Goal: Task Accomplishment & Management: Complete application form

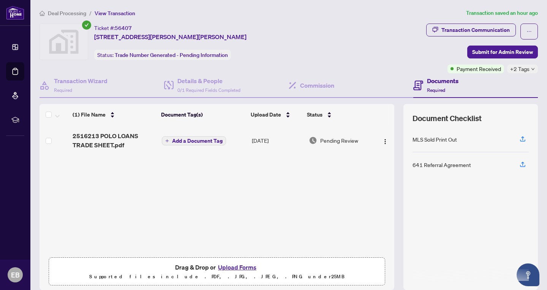
scroll to position [1, 0]
click at [232, 266] on button "Upload Forms" at bounding box center [237, 267] width 43 height 10
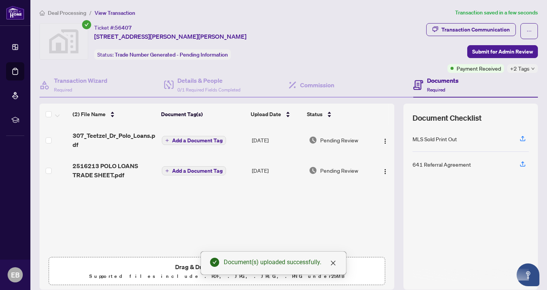
click at [218, 172] on span "Add a Document Tag" at bounding box center [197, 170] width 51 height 5
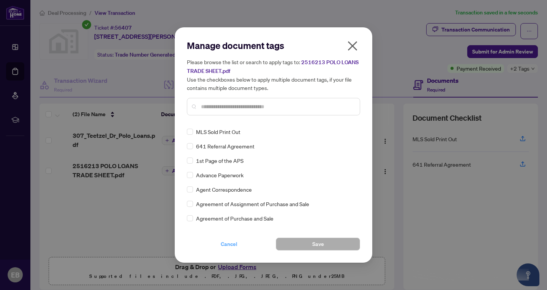
click at [231, 244] on span "Cancel" at bounding box center [229, 244] width 17 height 12
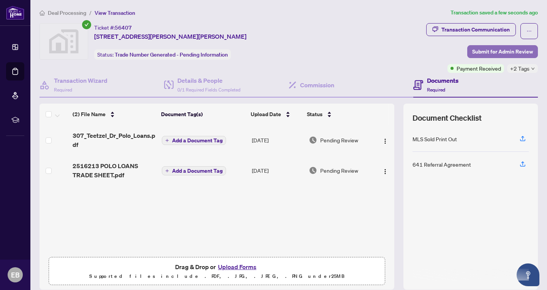
click at [494, 51] on span "Submit for Admin Review" at bounding box center [502, 52] width 61 height 12
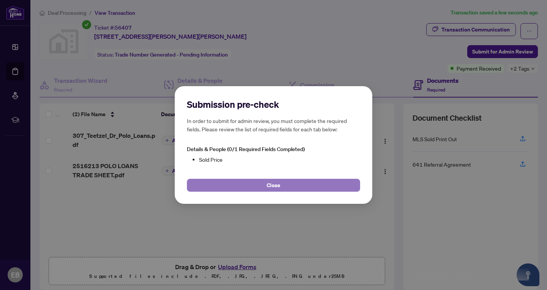
click at [280, 186] on button "Close" at bounding box center [273, 185] width 173 height 13
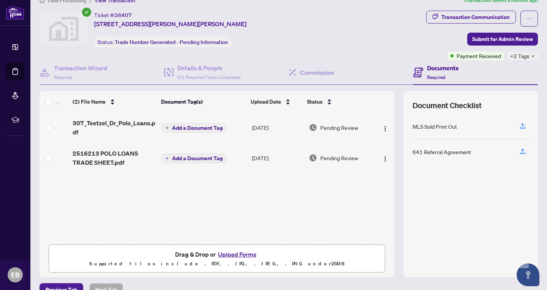
scroll to position [8, 0]
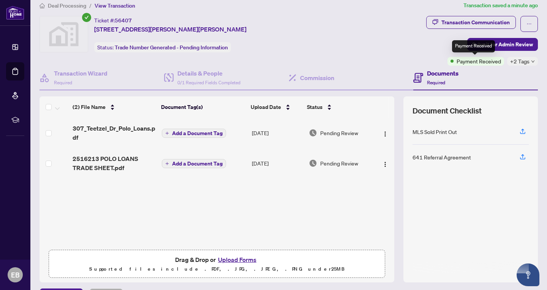
click at [485, 46] on div "Payment Received" at bounding box center [473, 46] width 43 height 12
click at [520, 46] on span "Submit for Admin Review" at bounding box center [502, 44] width 61 height 12
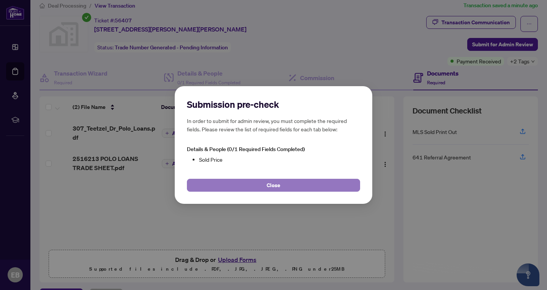
click at [241, 186] on button "Close" at bounding box center [273, 185] width 173 height 13
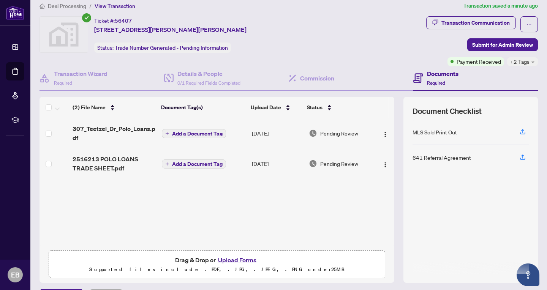
scroll to position [0, 0]
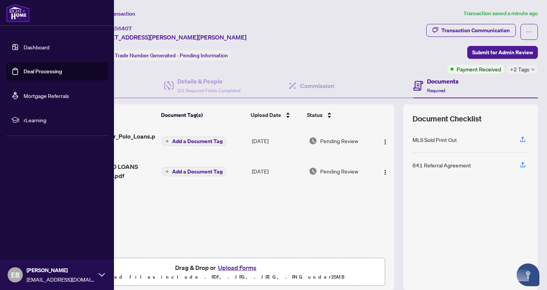
click at [24, 96] on link "Mortgage Referrals" at bounding box center [47, 95] width 46 height 7
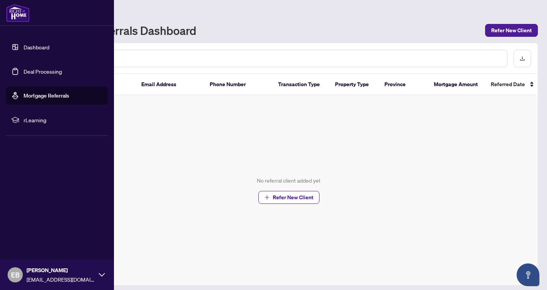
click at [35, 71] on link "Deal Processing" at bounding box center [43, 71] width 38 height 7
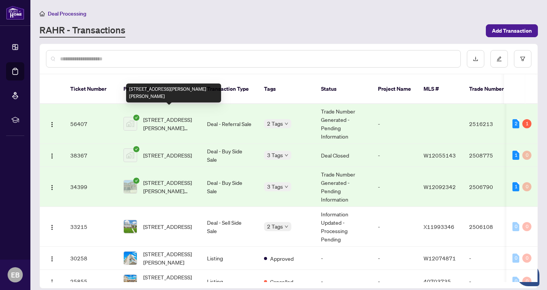
click at [154, 115] on span "[STREET_ADDRESS][PERSON_NAME][PERSON_NAME]" at bounding box center [169, 123] width 52 height 17
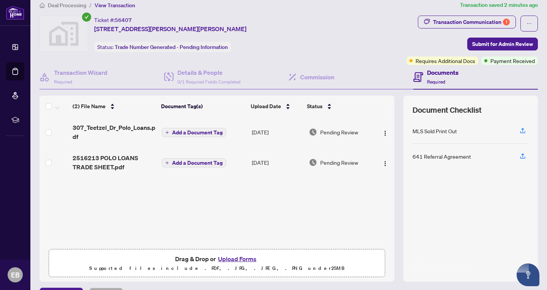
scroll to position [28, 0]
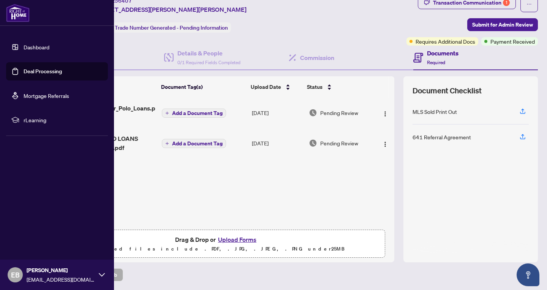
click at [15, 272] on span "EB" at bounding box center [15, 275] width 9 height 11
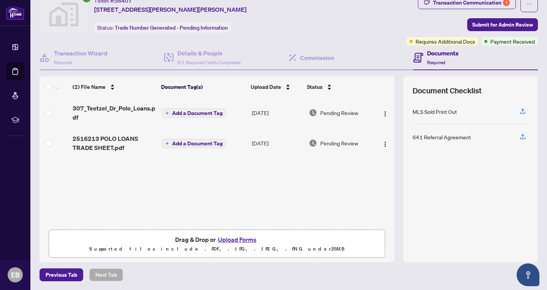
click at [179, 199] on div "(2) File Name Document Tag(s) Upload Date Status 307_Teetzel_Dr_Polo_Loans.pdf …" at bounding box center [217, 162] width 355 height 128
click at [526, 275] on icon "Open asap" at bounding box center [528, 274] width 9 height 9
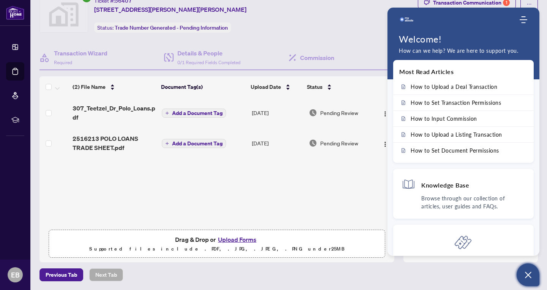
click at [449, 269] on div "Previous Tab Next Tab" at bounding box center [289, 275] width 498 height 13
click at [529, 275] on icon "Open asap" at bounding box center [528, 274] width 9 height 9
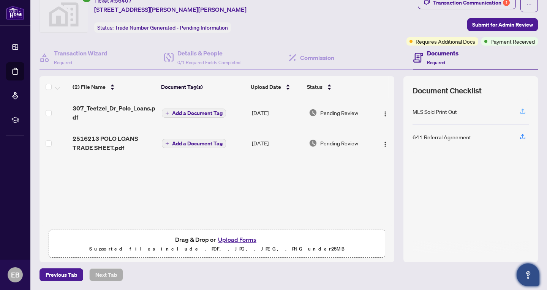
click at [522, 111] on icon "button" at bounding box center [522, 111] width 3 height 4
click at [383, 142] on img "button" at bounding box center [385, 144] width 6 height 6
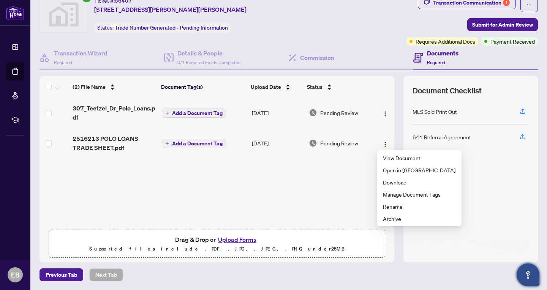
click at [312, 175] on div "(2) File Name Document Tag(s) Upload Date Status 307_Teetzel_Dr_Polo_Loans.pdf …" at bounding box center [217, 162] width 355 height 128
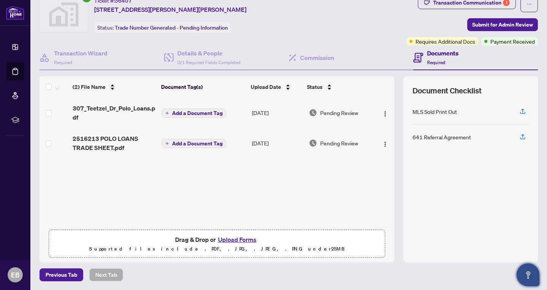
click at [444, 52] on h4 "Documents" at bounding box center [443, 53] width 32 height 9
click at [430, 62] on span "Required" at bounding box center [436, 63] width 18 height 6
click at [435, 54] on h4 "Documents" at bounding box center [443, 53] width 32 height 9
click at [490, 26] on span "Submit for Admin Review" at bounding box center [502, 25] width 61 height 12
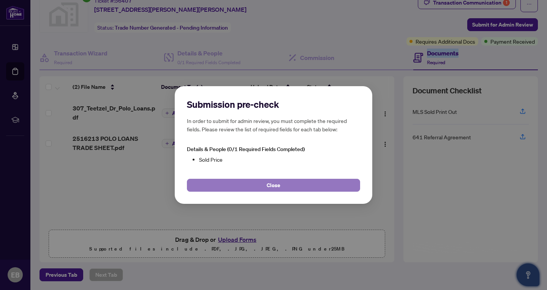
click at [279, 186] on span "Close" at bounding box center [274, 185] width 14 height 12
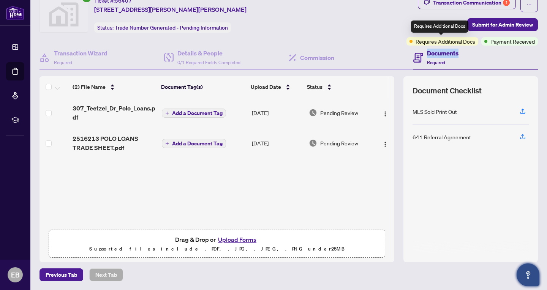
click at [441, 42] on span "Requires Additional Docs" at bounding box center [446, 41] width 60 height 8
click at [438, 55] on h4 "Documents" at bounding box center [443, 53] width 32 height 9
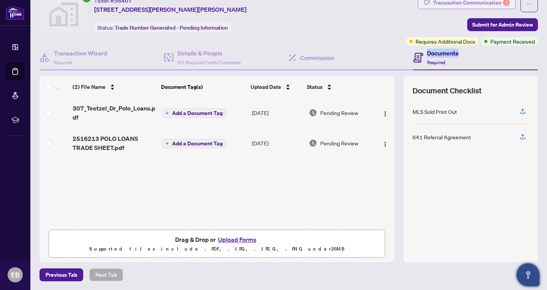
click at [452, 3] on div "Transaction Communication 1" at bounding box center [471, 3] width 77 height 12
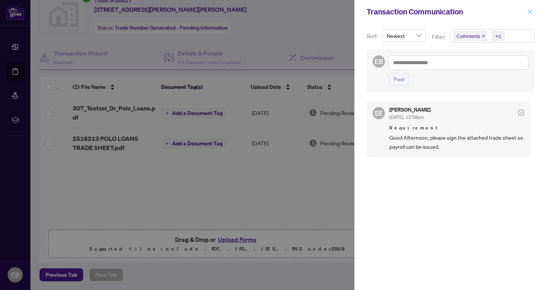
click at [529, 14] on span "button" at bounding box center [529, 12] width 5 height 12
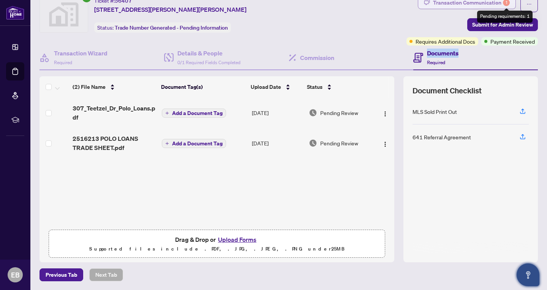
click at [506, 2] on div "1" at bounding box center [506, 2] width 7 height 7
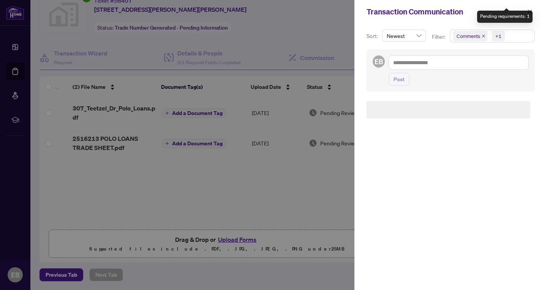
click at [506, 2] on div "Transaction Communication" at bounding box center [450, 12] width 193 height 24
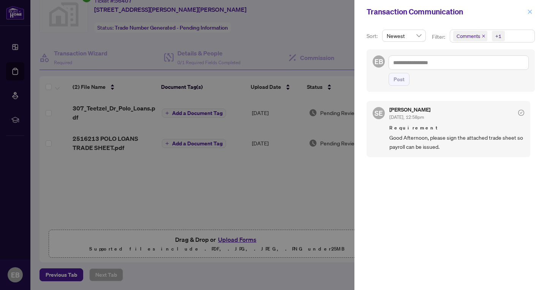
click at [530, 13] on icon "close" at bounding box center [529, 11] width 5 height 5
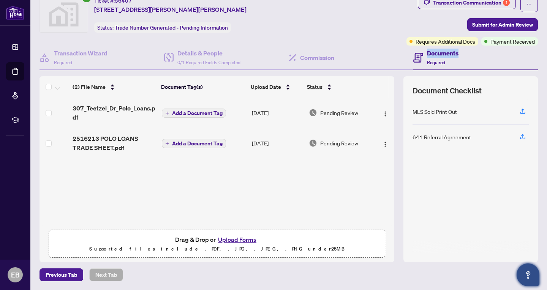
click at [333, 142] on span "Pending Review" at bounding box center [339, 143] width 38 height 8
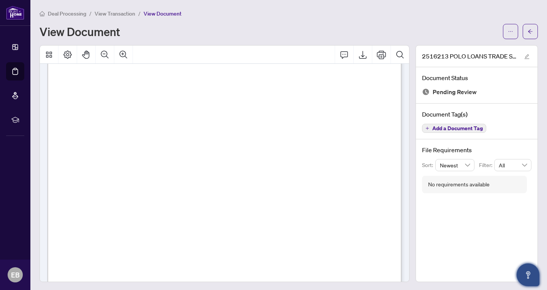
scroll to position [136, 0]
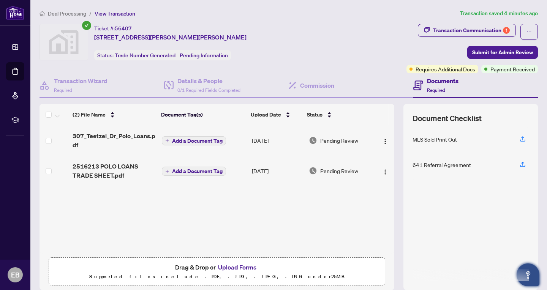
click at [182, 142] on span "Add a Document Tag" at bounding box center [197, 140] width 51 height 5
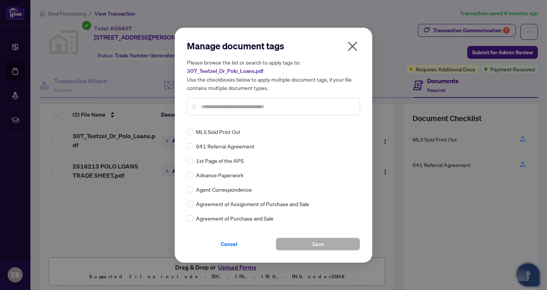
click at [351, 50] on icon "close" at bounding box center [352, 46] width 12 height 12
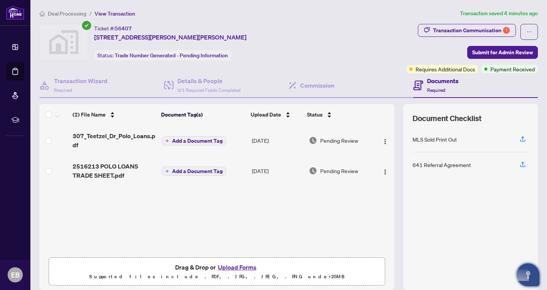
click at [353, 46] on div "Ticket #: 56407 [STREET_ADDRESS][PERSON_NAME][PERSON_NAME] Status: Trade Number…" at bounding box center [222, 42] width 364 height 36
click at [382, 141] on img "button" at bounding box center [385, 142] width 6 height 6
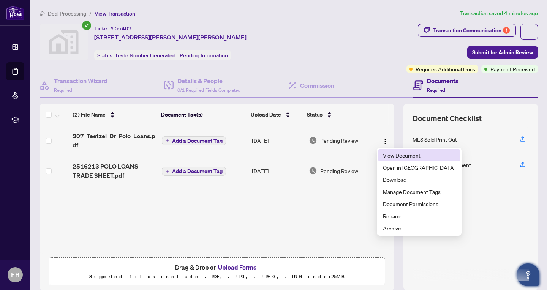
click at [394, 156] on span "View Document" at bounding box center [419, 155] width 73 height 8
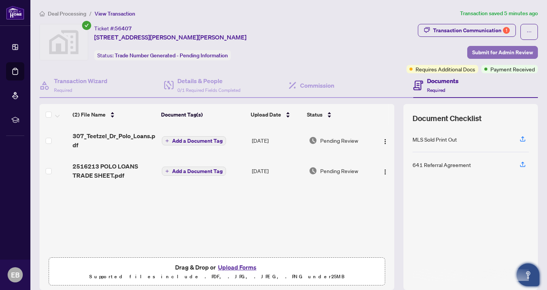
click at [501, 49] on span "Submit for Admin Review" at bounding box center [502, 52] width 61 height 12
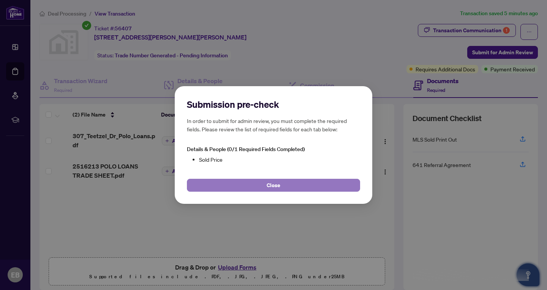
click at [313, 186] on button "Close" at bounding box center [273, 185] width 173 height 13
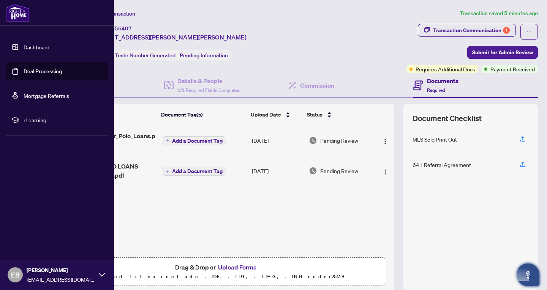
click at [39, 70] on link "Deal Processing" at bounding box center [43, 71] width 38 height 7
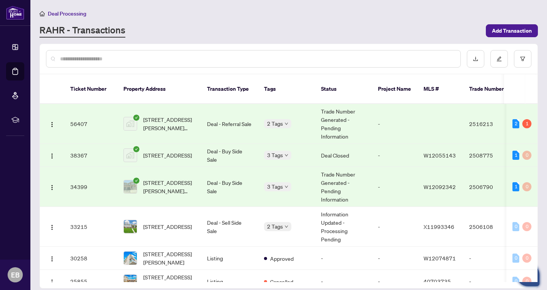
click at [198, 183] on td "[STREET_ADDRESS][PERSON_NAME][PERSON_NAME]" at bounding box center [159, 187] width 84 height 40
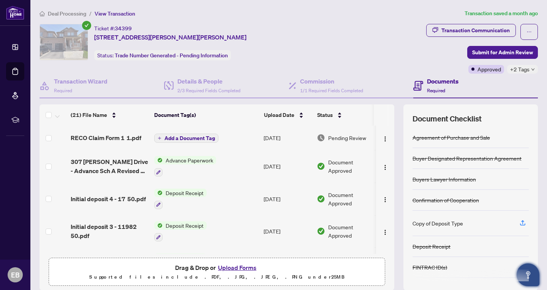
click at [232, 267] on button "Upload Forms" at bounding box center [237, 268] width 43 height 10
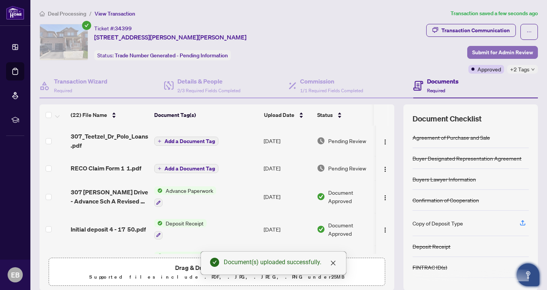
click at [498, 54] on span "Submit for Admin Review" at bounding box center [502, 52] width 61 height 12
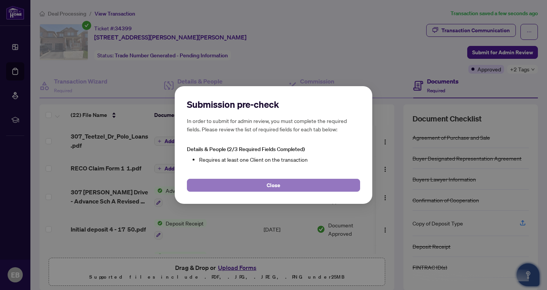
click at [296, 185] on button "Close" at bounding box center [273, 185] width 173 height 13
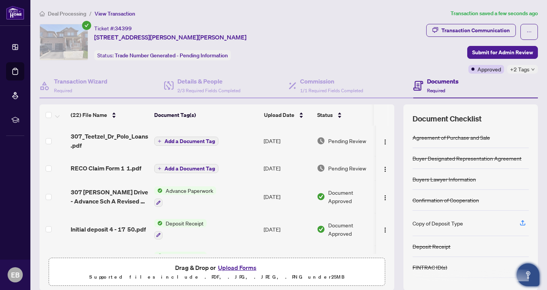
click at [198, 141] on span "Add a Document Tag" at bounding box center [189, 141] width 51 height 5
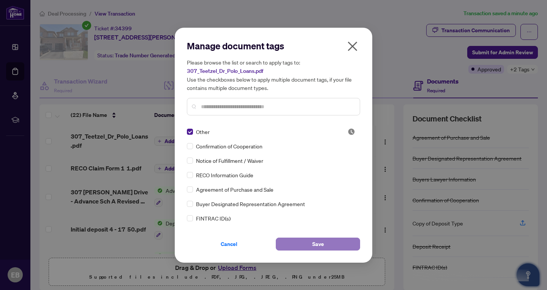
click at [300, 245] on button "Save" at bounding box center [318, 244] width 84 height 13
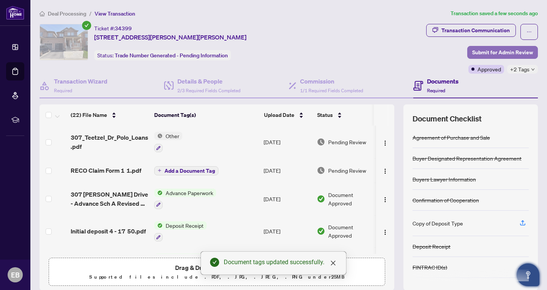
click at [496, 53] on span "Submit for Admin Review" at bounding box center [502, 52] width 61 height 12
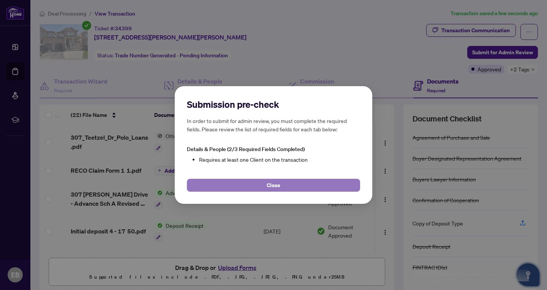
click at [281, 185] on button "Close" at bounding box center [273, 185] width 173 height 13
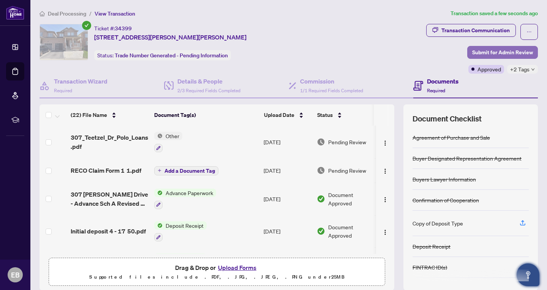
click at [493, 52] on span "Submit for Admin Review" at bounding box center [502, 52] width 61 height 12
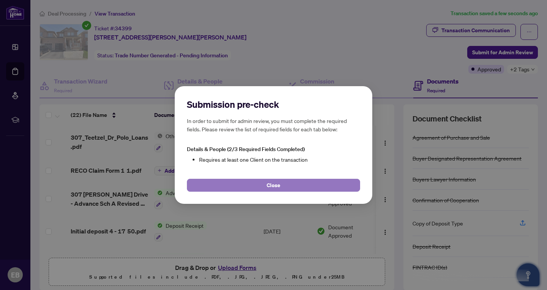
click at [300, 186] on button "Close" at bounding box center [273, 185] width 173 height 13
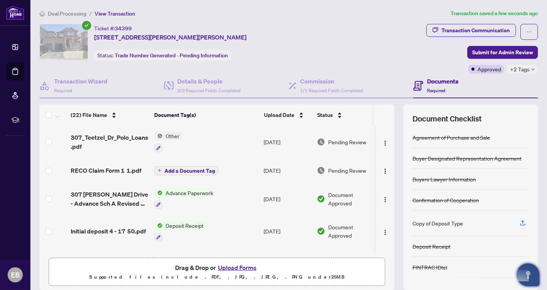
click at [198, 172] on span "Add a Document Tag" at bounding box center [189, 170] width 51 height 5
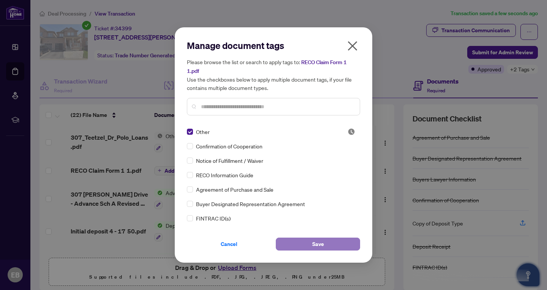
click at [302, 243] on button "Save" at bounding box center [318, 244] width 84 height 13
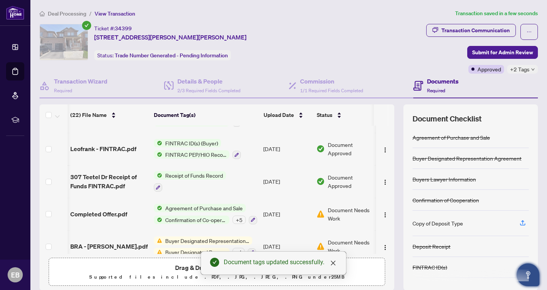
scroll to position [28, 0]
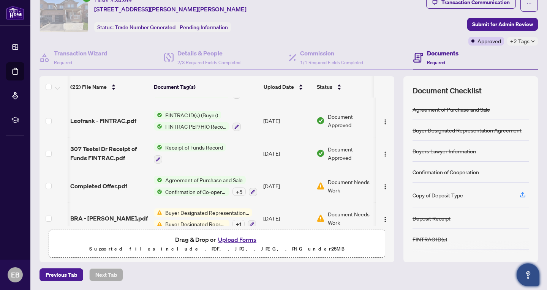
click at [346, 210] on span "Document Needs Work" at bounding box center [351, 218] width 47 height 17
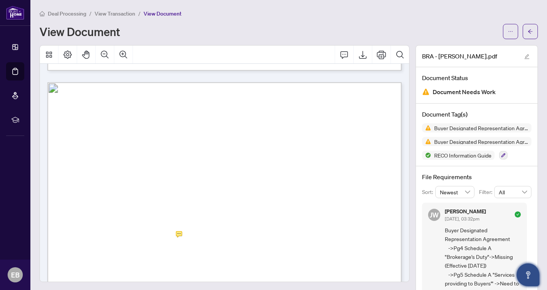
scroll to position [1430, 0]
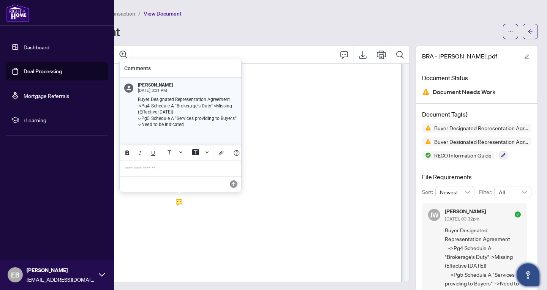
click at [32, 75] on link "Deal Processing" at bounding box center [43, 71] width 38 height 7
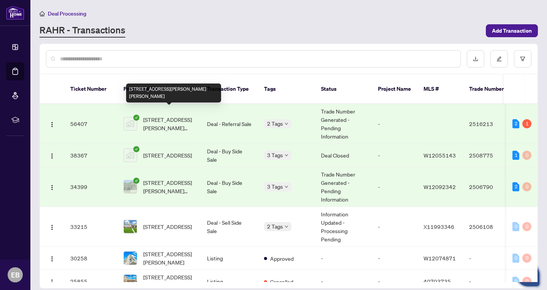
click at [168, 115] on span "[STREET_ADDRESS][PERSON_NAME][PERSON_NAME]" at bounding box center [169, 123] width 52 height 17
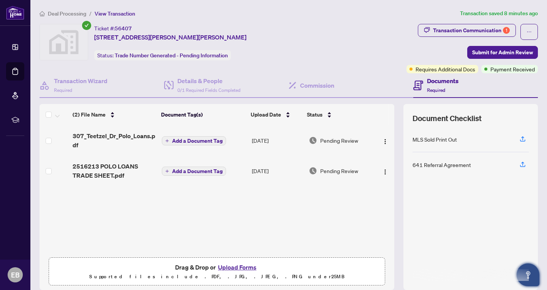
click at [189, 171] on span "Add a Document Tag" at bounding box center [197, 171] width 51 height 5
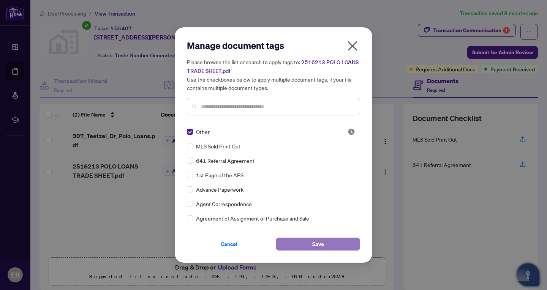
click at [307, 241] on button "Save" at bounding box center [318, 244] width 84 height 13
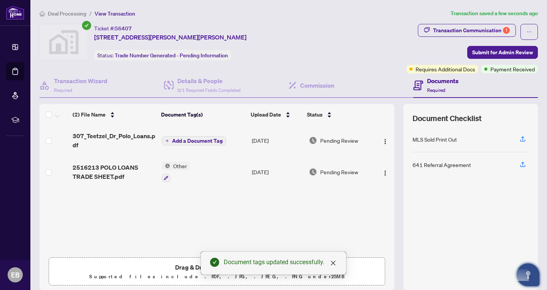
click at [179, 139] on span "Add a Document Tag" at bounding box center [197, 140] width 51 height 5
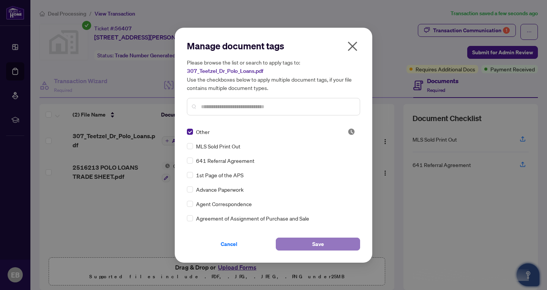
click at [301, 243] on button "Save" at bounding box center [318, 244] width 84 height 13
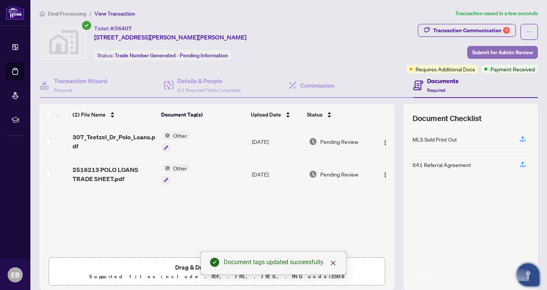
click at [500, 54] on span "Submit for Admin Review" at bounding box center [502, 52] width 61 height 12
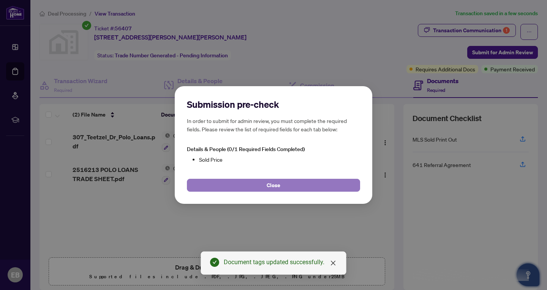
click at [289, 187] on button "Close" at bounding box center [273, 185] width 173 height 13
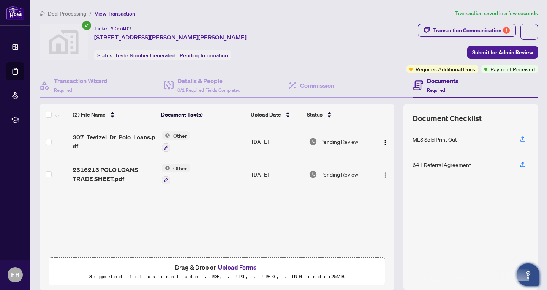
click at [247, 266] on button "Upload Forms" at bounding box center [237, 268] width 43 height 10
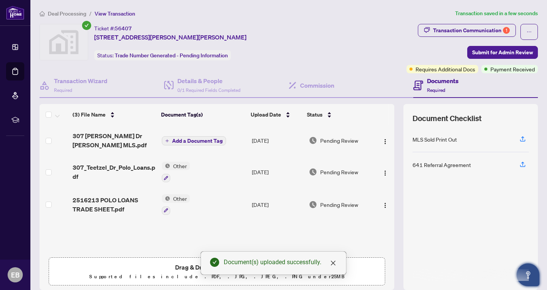
click at [197, 138] on span "Add a Document Tag" at bounding box center [197, 140] width 51 height 5
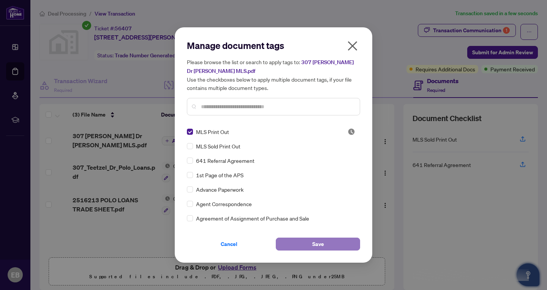
click at [306, 241] on button "Save" at bounding box center [318, 244] width 84 height 13
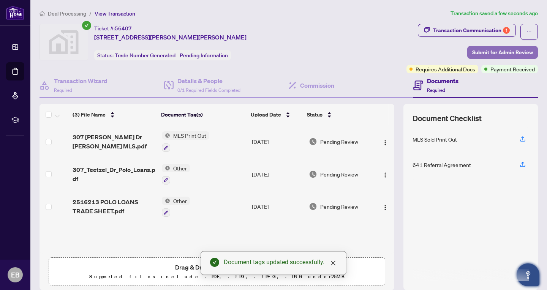
click at [488, 51] on span "Submit for Admin Review" at bounding box center [502, 52] width 61 height 12
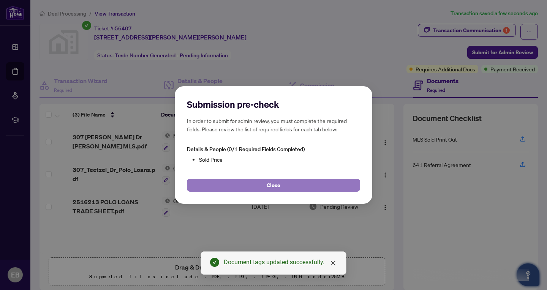
click at [280, 187] on button "Close" at bounding box center [273, 185] width 173 height 13
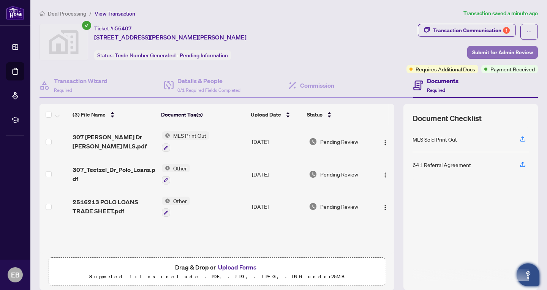
click at [487, 55] on span "Submit for Admin Review" at bounding box center [502, 52] width 61 height 12
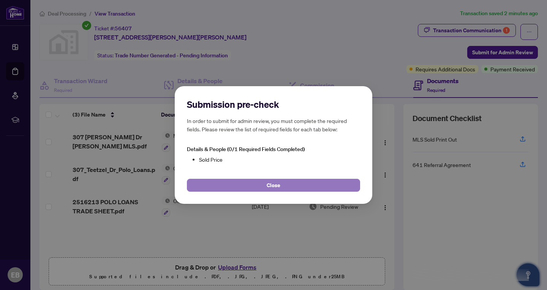
click at [253, 187] on button "Close" at bounding box center [273, 185] width 173 height 13
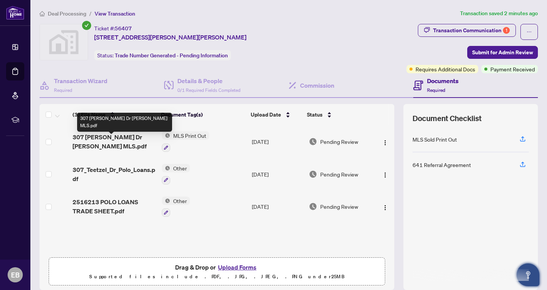
click at [125, 142] on span "307 [PERSON_NAME] Dr [PERSON_NAME] MLS.pdf" at bounding box center [114, 142] width 83 height 18
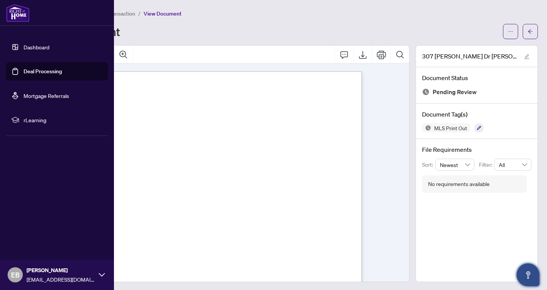
click at [31, 73] on link "Deal Processing" at bounding box center [43, 71] width 38 height 7
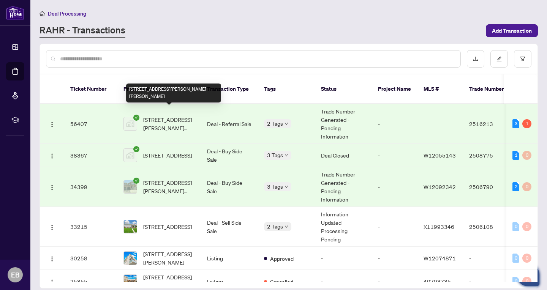
click at [180, 115] on span "[STREET_ADDRESS][PERSON_NAME][PERSON_NAME]" at bounding box center [169, 123] width 52 height 17
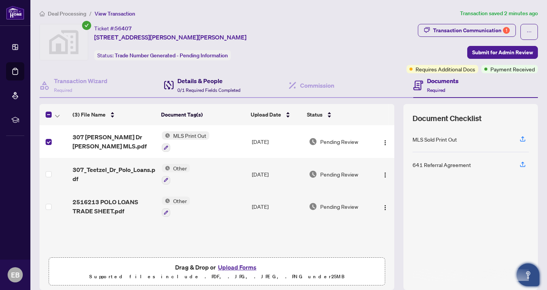
click at [196, 81] on h4 "Details & People" at bounding box center [208, 80] width 63 height 9
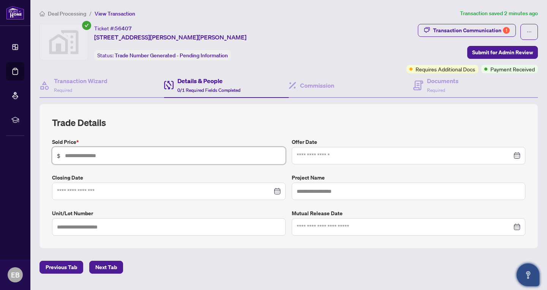
click at [185, 155] on input "text" at bounding box center [173, 156] width 216 height 8
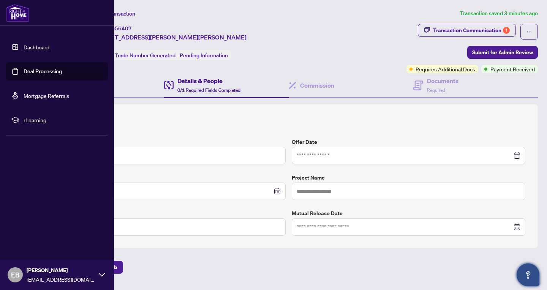
click at [41, 71] on link "Deal Processing" at bounding box center [43, 71] width 38 height 7
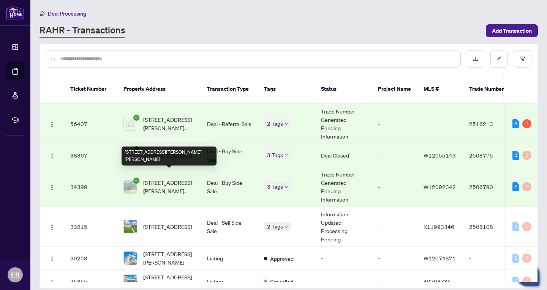
click at [167, 179] on span "[STREET_ADDRESS][PERSON_NAME][PERSON_NAME]" at bounding box center [169, 187] width 52 height 17
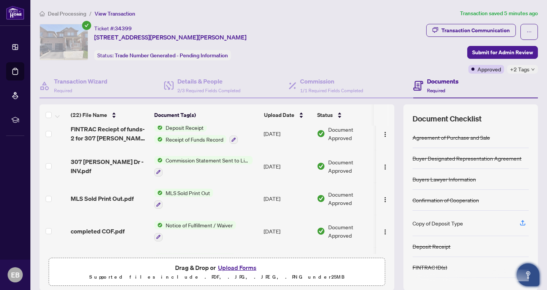
scroll to position [367, 0]
click at [121, 193] on span "MLS Sold Print Out.pdf" at bounding box center [102, 197] width 63 height 9
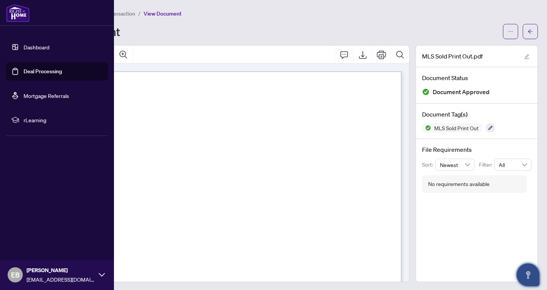
click at [27, 70] on link "Deal Processing" at bounding box center [43, 71] width 38 height 7
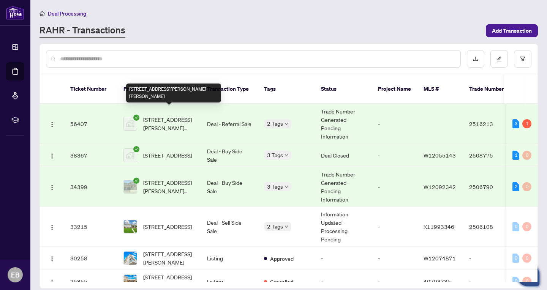
click at [177, 115] on span "[STREET_ADDRESS][PERSON_NAME][PERSON_NAME]" at bounding box center [169, 123] width 52 height 17
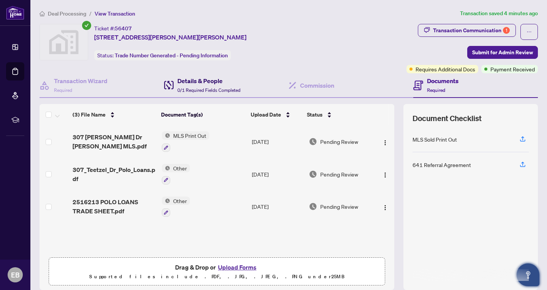
click at [198, 83] on h4 "Details & People" at bounding box center [208, 80] width 63 height 9
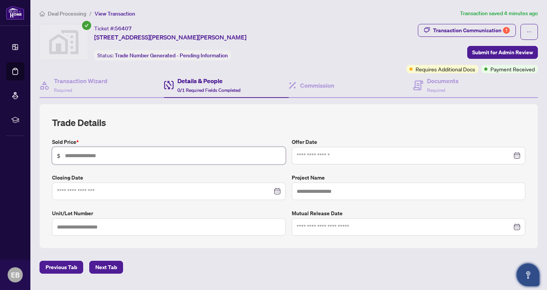
click at [197, 157] on input "text" at bounding box center [173, 156] width 216 height 8
type input "*********"
click at [112, 267] on span "Next Tab" at bounding box center [106, 267] width 22 height 12
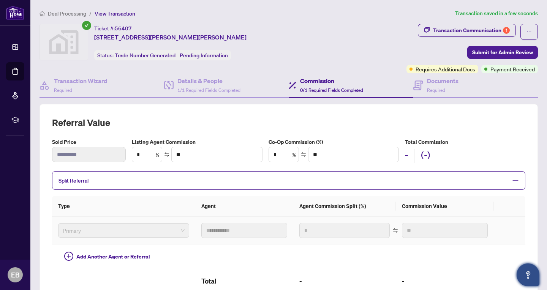
type textarea "**********"
click at [487, 52] on span "Submit for Admin Review" at bounding box center [502, 52] width 61 height 12
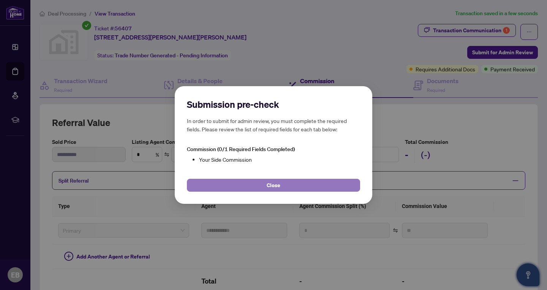
click at [270, 186] on span "Close" at bounding box center [274, 185] width 14 height 12
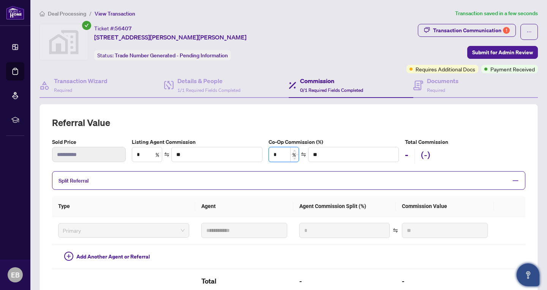
click at [284, 157] on input "*" at bounding box center [284, 154] width 30 height 14
type input "*"
type input "*******"
type input "***"
type input "*******"
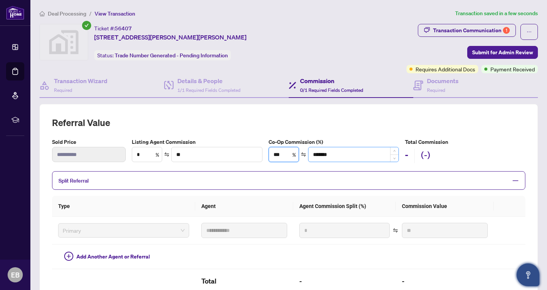
type input "***"
click at [343, 161] on div "*******" at bounding box center [353, 154] width 91 height 15
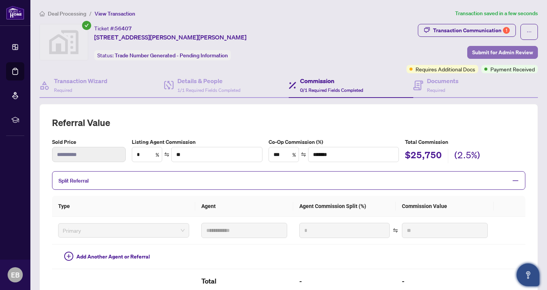
click at [486, 51] on span "Submit for Admin Review" at bounding box center [502, 52] width 61 height 12
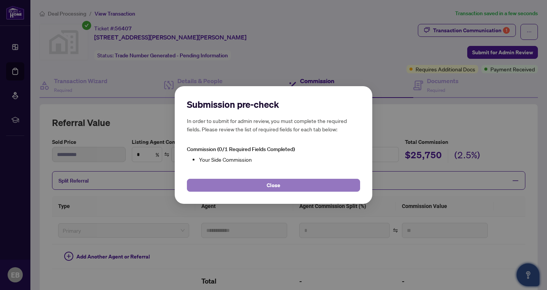
click at [276, 188] on span "Close" at bounding box center [274, 185] width 14 height 12
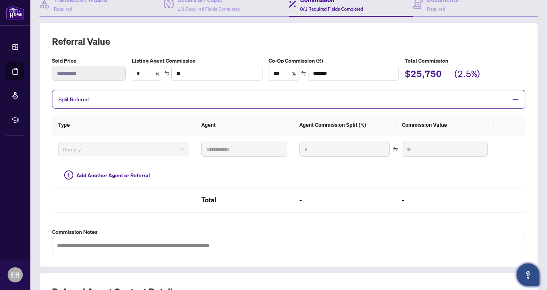
scroll to position [77, 0]
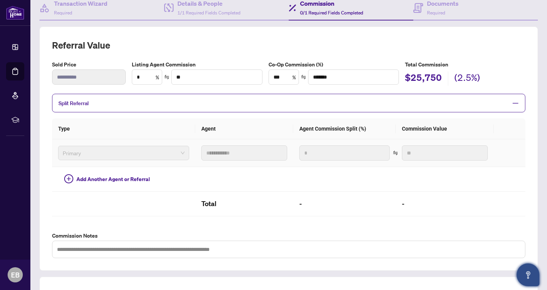
click at [158, 151] on span "Primary" at bounding box center [124, 152] width 122 height 11
click at [178, 152] on span "Primary" at bounding box center [124, 152] width 122 height 11
click at [515, 102] on icon "minus" at bounding box center [515, 103] width 7 height 7
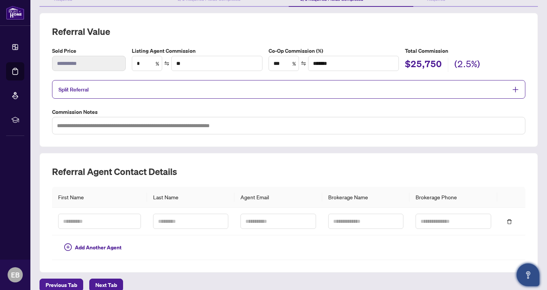
scroll to position [102, 0]
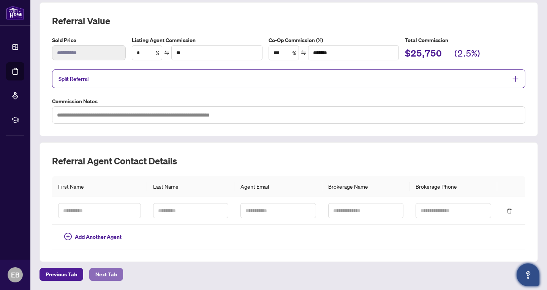
click at [108, 276] on span "Next Tab" at bounding box center [106, 275] width 22 height 12
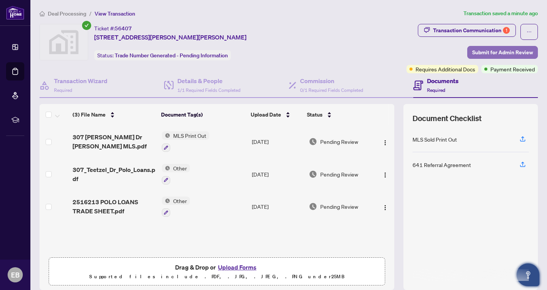
click at [482, 49] on span "Submit for Admin Review" at bounding box center [502, 52] width 61 height 12
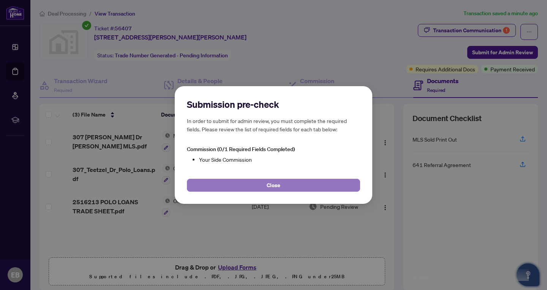
click at [274, 187] on span "Close" at bounding box center [274, 185] width 14 height 12
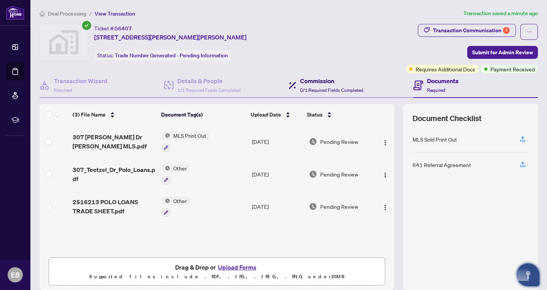
click at [311, 80] on h4 "Commission" at bounding box center [331, 80] width 63 height 9
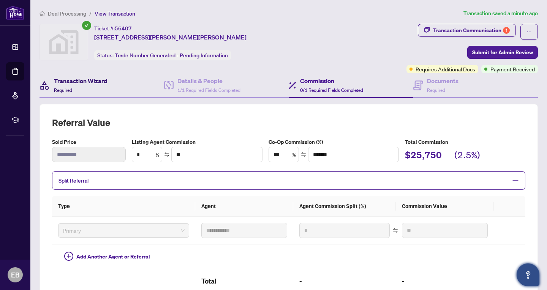
click at [85, 80] on h4 "Transaction Wizard" at bounding box center [81, 80] width 54 height 9
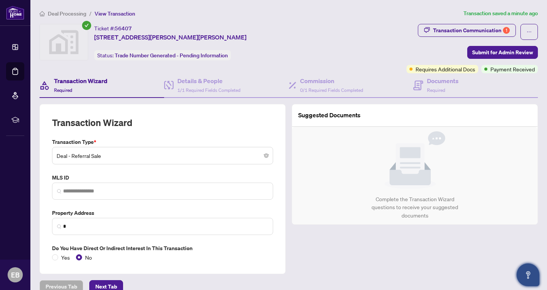
type input "**********"
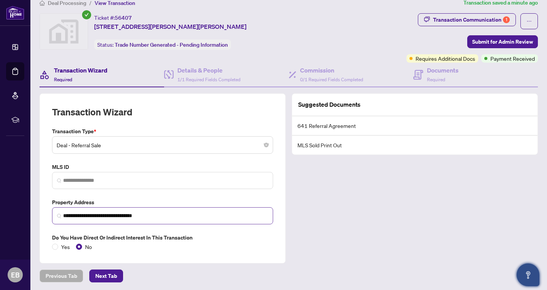
scroll to position [12, 0]
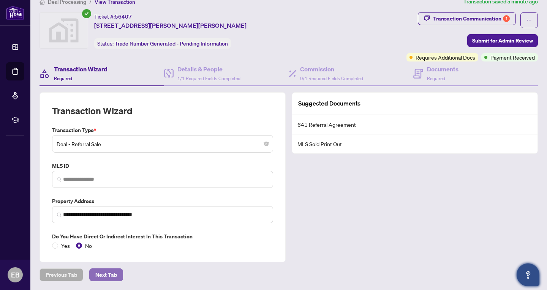
click at [107, 273] on span "Next Tab" at bounding box center [106, 275] width 22 height 12
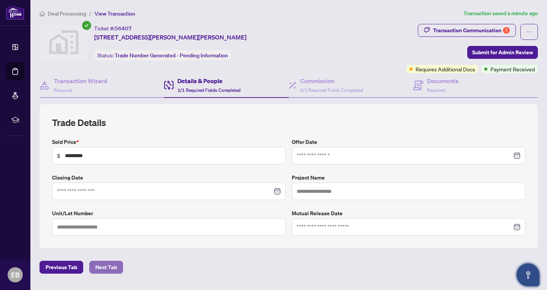
click at [111, 267] on span "Next Tab" at bounding box center [106, 267] width 22 height 12
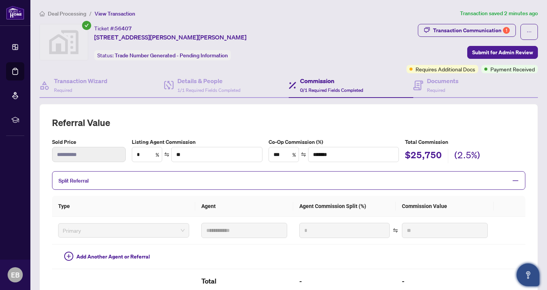
click at [515, 183] on icon "minus" at bounding box center [515, 180] width 7 height 7
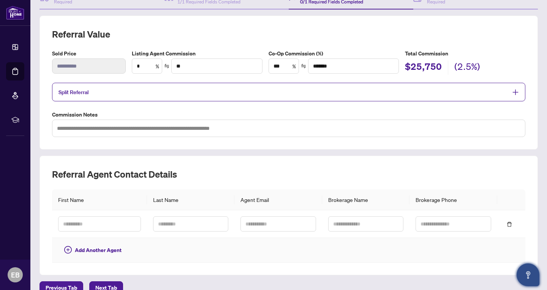
scroll to position [90, 0]
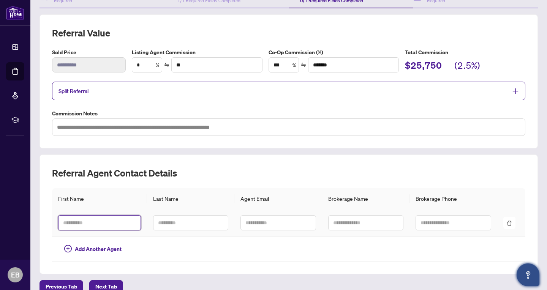
click at [107, 220] on input "text" at bounding box center [99, 222] width 83 height 15
type input "******"
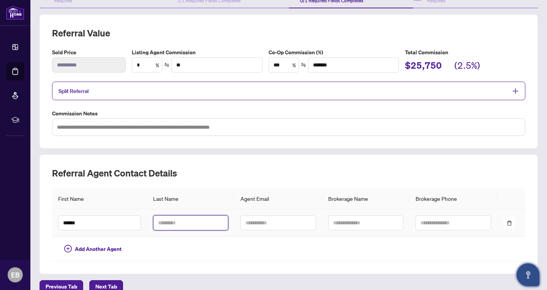
click at [156, 223] on input "text" at bounding box center [190, 222] width 75 height 15
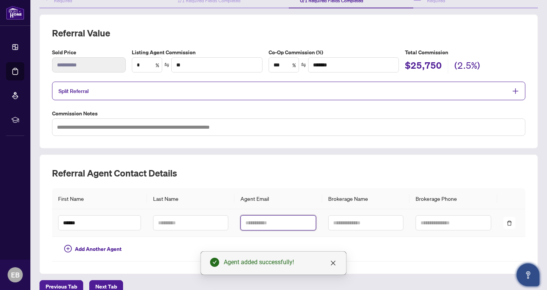
click at [251, 223] on input "text" at bounding box center [277, 222] width 75 height 15
type input "**********"
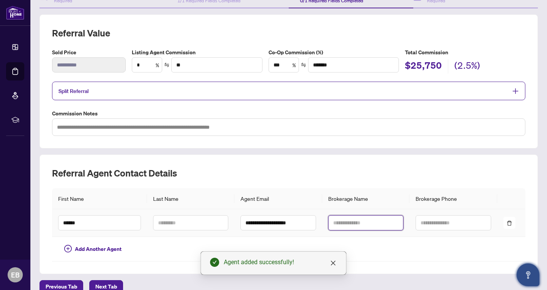
click at [353, 226] on input "text" at bounding box center [365, 222] width 75 height 15
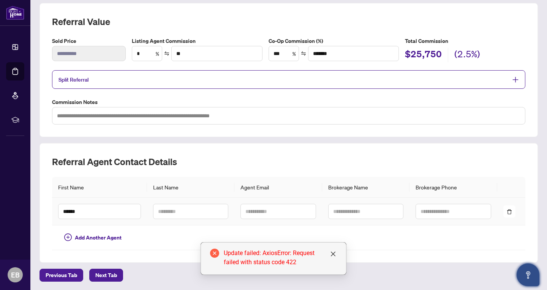
scroll to position [102, 0]
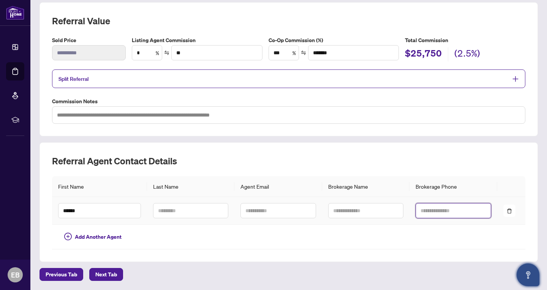
click at [427, 215] on input "text" at bounding box center [453, 210] width 75 height 15
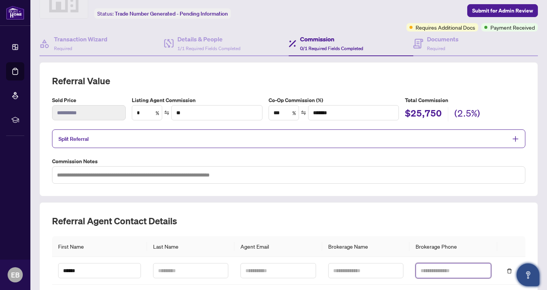
scroll to position [40, 0]
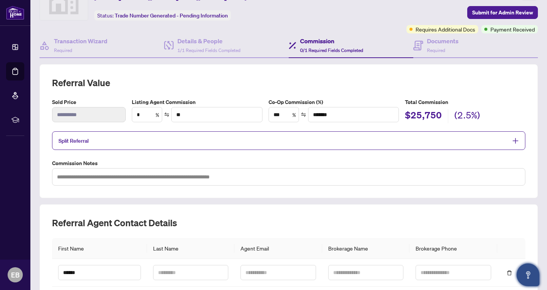
click at [321, 48] on span "0/1 Required Fields Completed" at bounding box center [331, 50] width 63 height 6
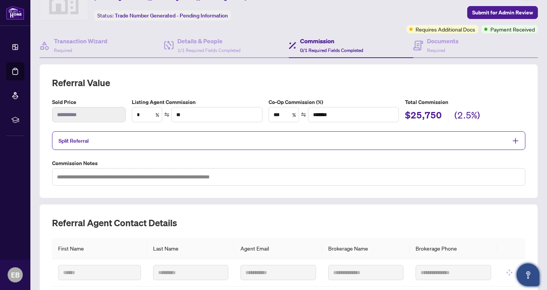
click at [312, 45] on div "Commission 0/1 Required Fields Completed" at bounding box center [331, 45] width 63 height 18
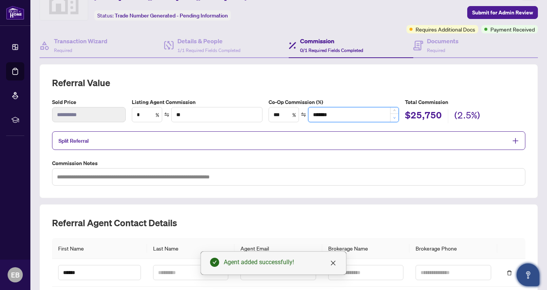
click at [397, 114] on span "Decrease Value" at bounding box center [394, 118] width 8 height 9
click at [397, 120] on span "Decrease Value" at bounding box center [394, 118] width 8 height 9
click at [395, 112] on icon "up" at bounding box center [394, 112] width 2 height 2
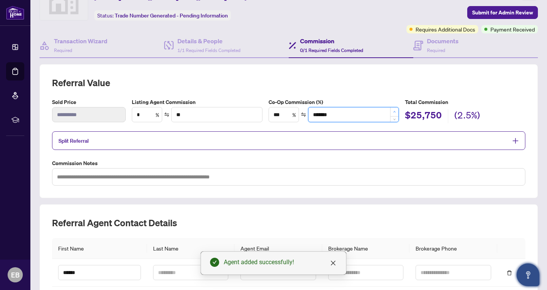
click at [395, 112] on icon "up" at bounding box center [394, 112] width 2 height 2
type input "*******"
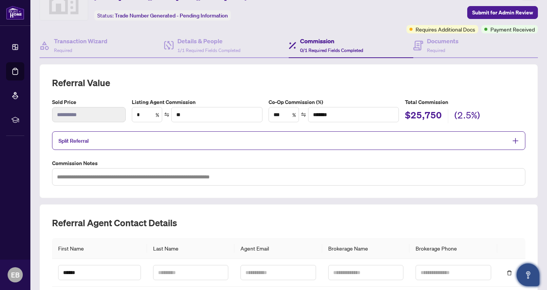
click at [305, 116] on icon "swap" at bounding box center [303, 114] width 5 height 5
click at [224, 116] on input "**" at bounding box center [217, 115] width 90 height 14
click at [485, 12] on span "Submit for Admin Review" at bounding box center [502, 12] width 61 height 12
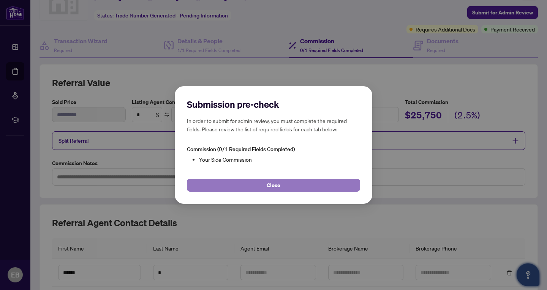
click at [236, 186] on button "Close" at bounding box center [273, 185] width 173 height 13
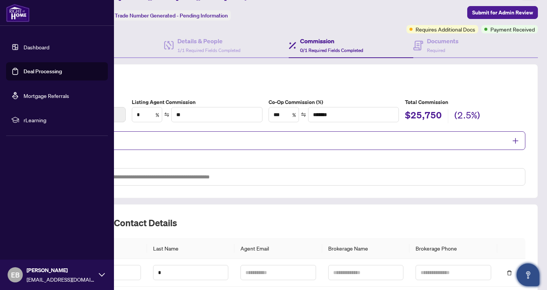
click at [35, 73] on link "Deal Processing" at bounding box center [43, 71] width 38 height 7
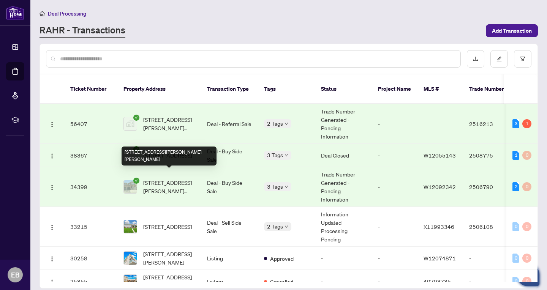
click at [160, 179] on span "[STREET_ADDRESS][PERSON_NAME][PERSON_NAME]" at bounding box center [169, 187] width 52 height 17
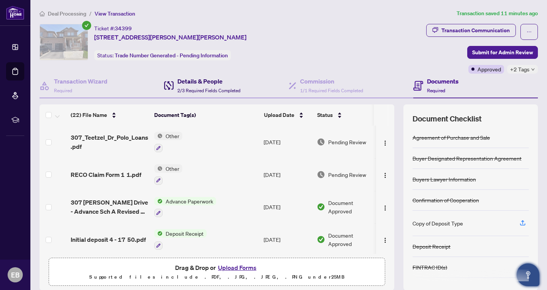
click at [193, 80] on h4 "Details & People" at bounding box center [208, 81] width 63 height 9
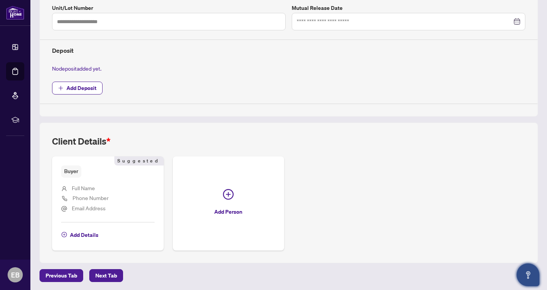
scroll to position [243, 0]
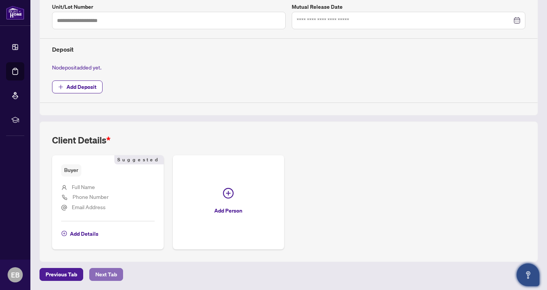
click at [103, 278] on span "Next Tab" at bounding box center [106, 275] width 22 height 12
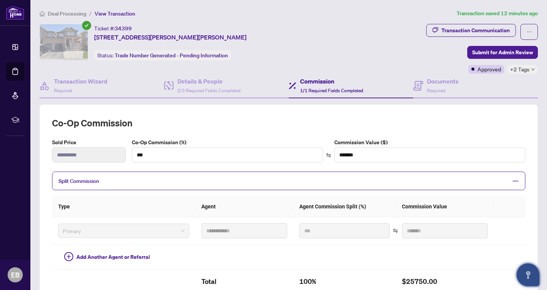
scroll to position [3, 0]
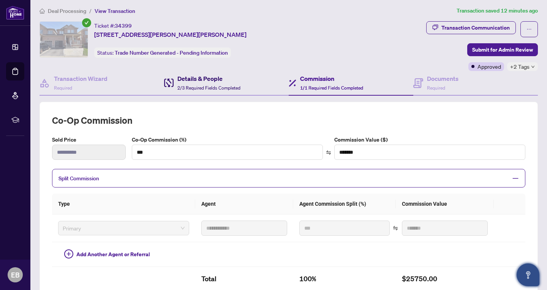
click at [201, 83] on div "Details & People 2/3 Required Fields Completed" at bounding box center [208, 83] width 63 height 18
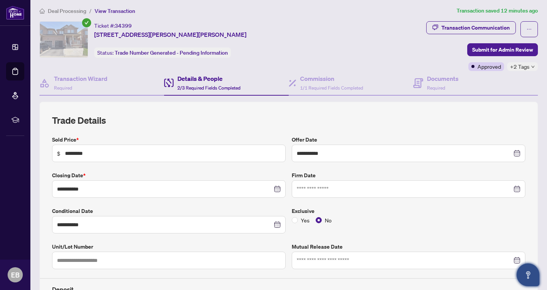
type input "**********"
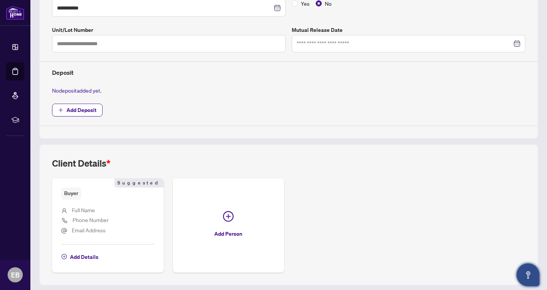
scroll to position [220, 0]
click at [87, 210] on span "Full Name" at bounding box center [83, 209] width 23 height 7
click at [89, 257] on span "Add Details" at bounding box center [84, 257] width 28 height 12
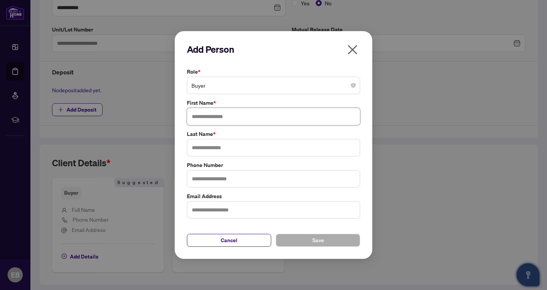
click at [259, 115] on input "text" at bounding box center [273, 116] width 173 height 17
type input "********"
click at [248, 151] on input "text" at bounding box center [273, 147] width 173 height 17
type input "****"
click at [305, 238] on button "Save" at bounding box center [318, 240] width 84 height 13
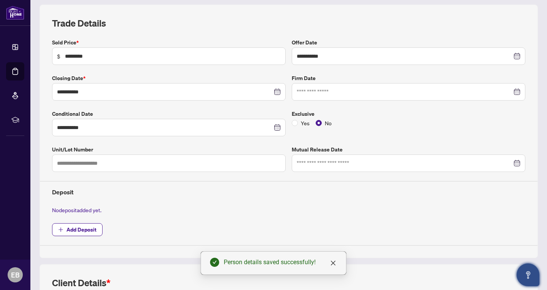
scroll to position [0, 0]
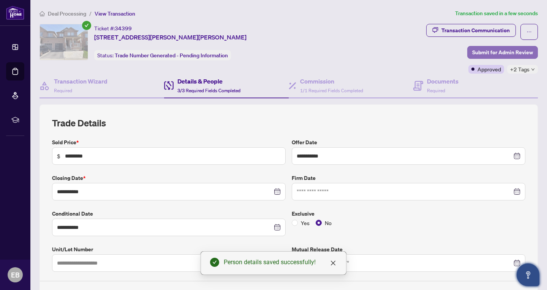
click at [495, 53] on span "Submit for Admin Review" at bounding box center [502, 52] width 61 height 12
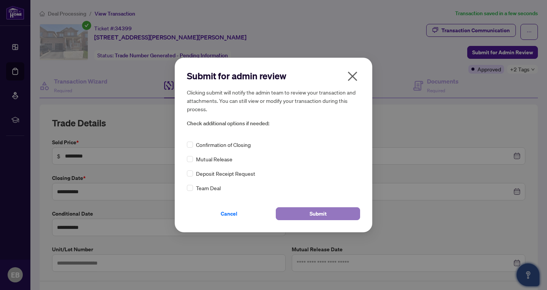
click at [318, 215] on span "Submit" at bounding box center [318, 214] width 17 height 12
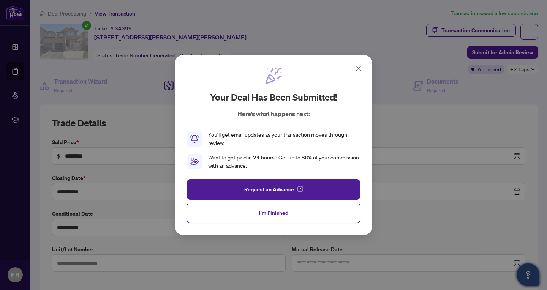
click at [359, 68] on icon at bounding box center [358, 68] width 5 height 5
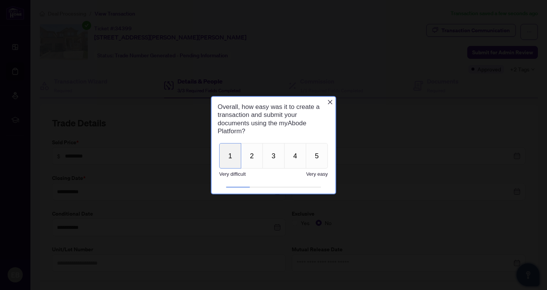
click at [232, 166] on button "1" at bounding box center [230, 155] width 22 height 25
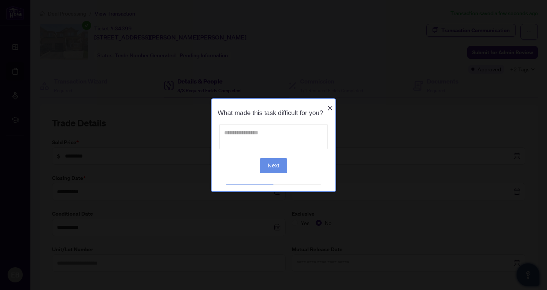
click at [271, 146] on textarea at bounding box center [273, 136] width 109 height 25
type textarea "*"
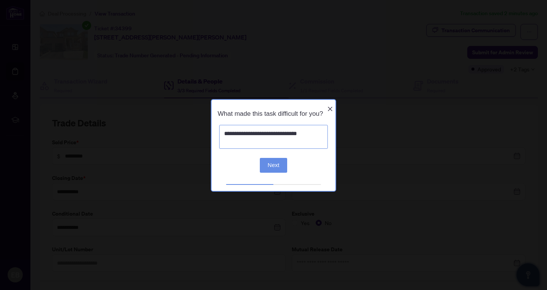
type textarea "**********"
click at [270, 170] on button "Next" at bounding box center [274, 165] width 28 height 15
